Goal: Task Accomplishment & Management: Manage account settings

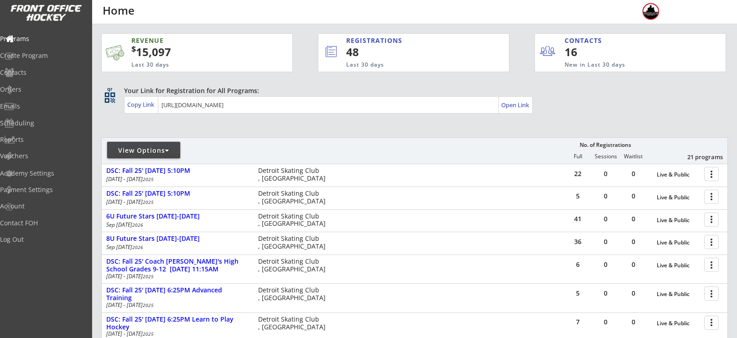
click at [153, 157] on div "View Options" at bounding box center [143, 150] width 73 height 16
select select ""Upcoming Programs""
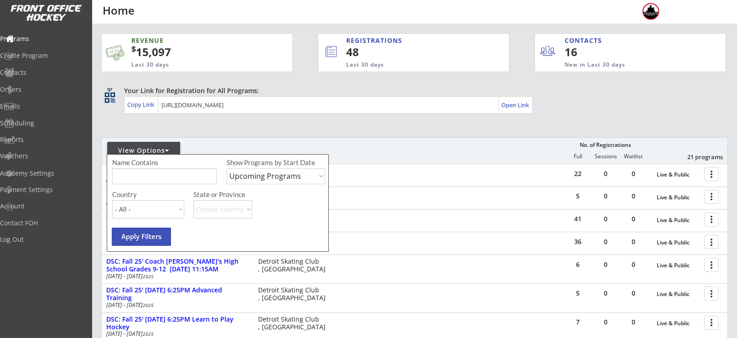
click at [165, 174] on input "input" at bounding box center [164, 176] width 104 height 16
type input "hockey mom"
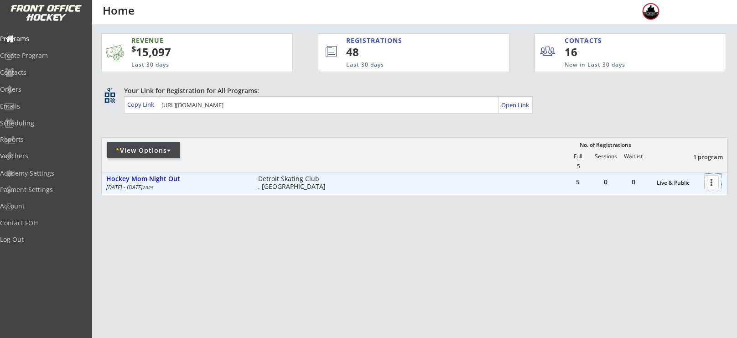
click at [714, 187] on div at bounding box center [713, 182] width 16 height 16
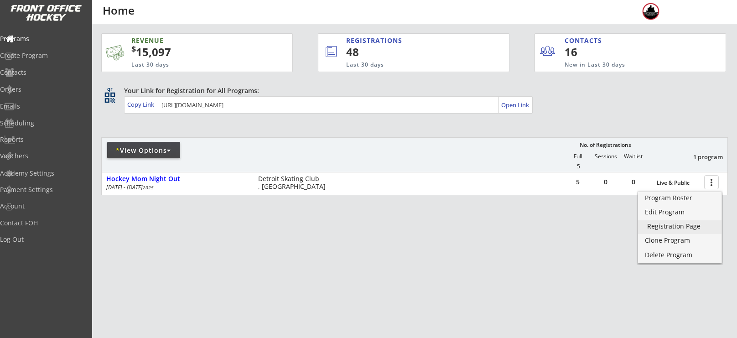
click at [675, 223] on div "Registration Page" at bounding box center [679, 226] width 65 height 6
click at [45, 85] on div "Orders" at bounding box center [43, 90] width 87 height 16
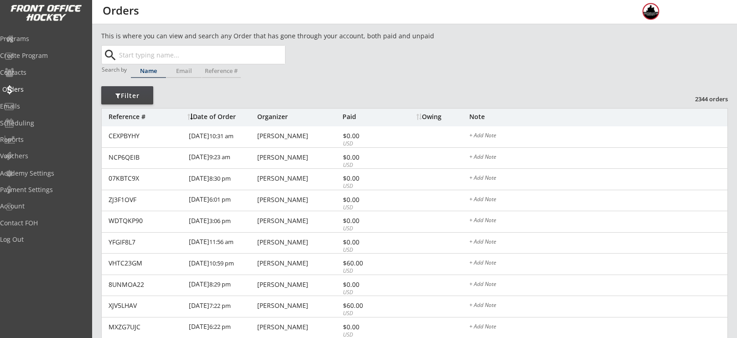
click at [34, 90] on div "Orders" at bounding box center [43, 89] width 82 height 6
click at [24, 38] on div "Programs" at bounding box center [43, 39] width 82 height 6
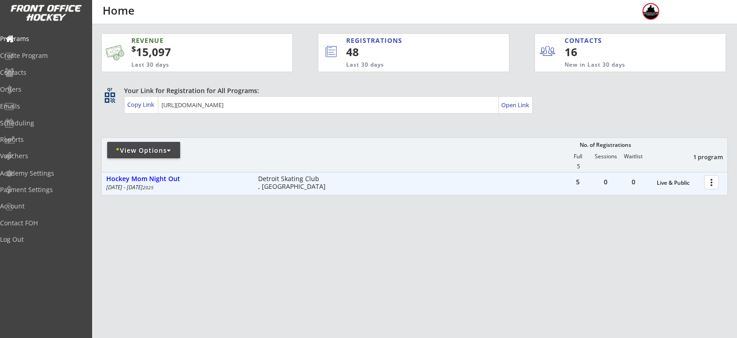
click at [721, 181] on div "more_vert" at bounding box center [712, 182] width 20 height 18
click at [717, 181] on div at bounding box center [713, 182] width 16 height 16
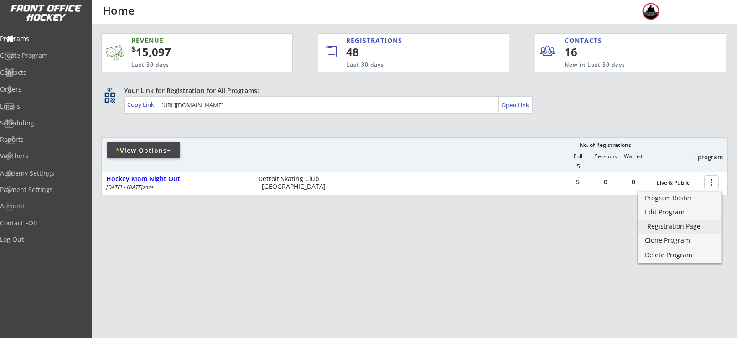
click at [676, 223] on div "Registration Page" at bounding box center [679, 226] width 65 height 6
click at [681, 202] on link "Program Roster" at bounding box center [679, 199] width 83 height 14
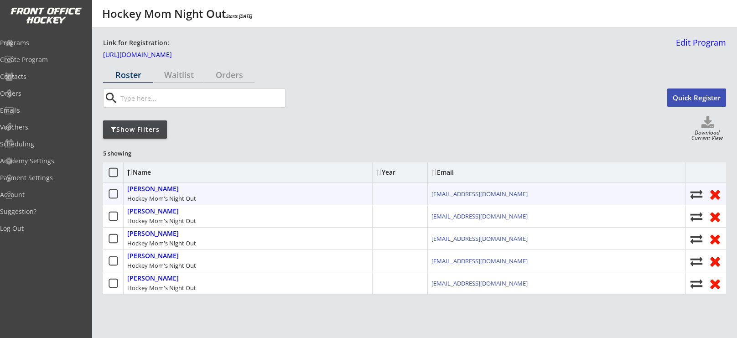
scroll to position [17, 0]
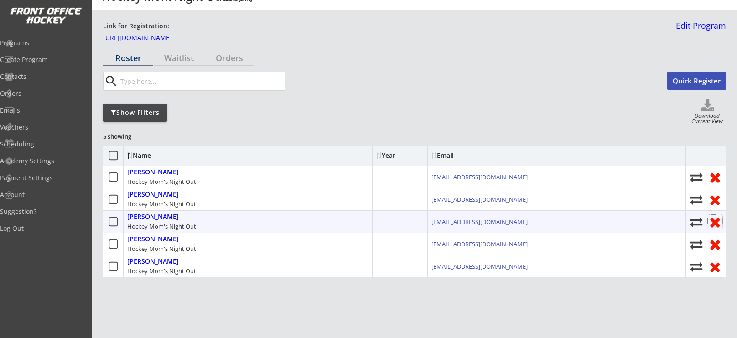
click at [714, 221] on use at bounding box center [715, 222] width 10 height 10
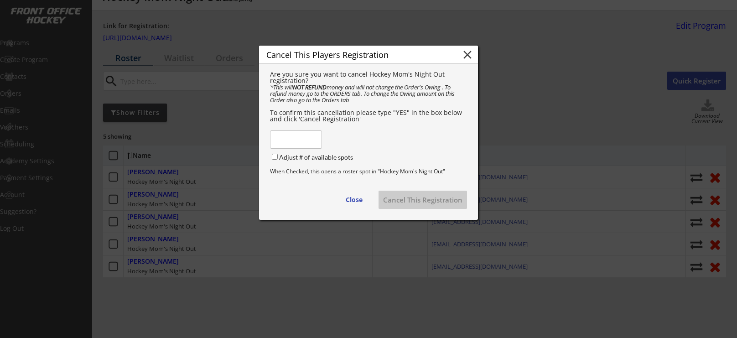
click at [313, 139] on input "input" at bounding box center [296, 139] width 52 height 18
type input "YES"
click at [277, 160] on input "Adjust # of available spots" at bounding box center [275, 157] width 6 height 6
checkbox input "true"
click at [415, 201] on button "Cancel This Registration" at bounding box center [422, 200] width 88 height 18
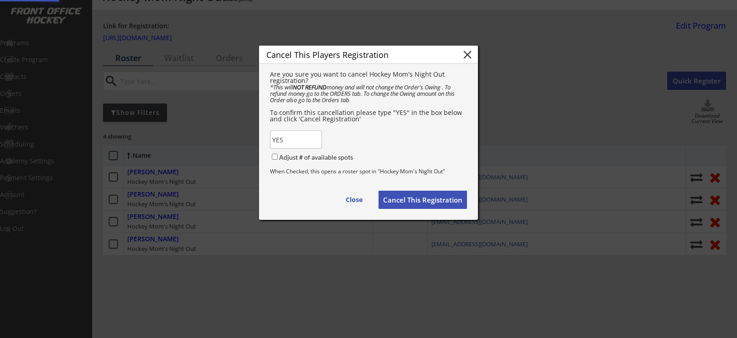
checkbox input "false"
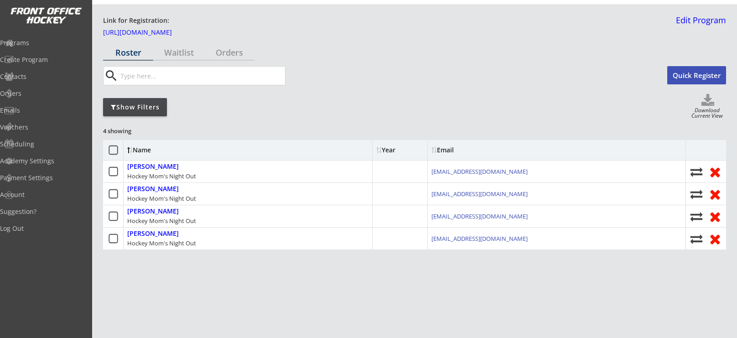
scroll to position [22, 0]
click at [50, 37] on div "Programs" at bounding box center [43, 43] width 87 height 16
